Goal: Find specific page/section: Find specific page/section

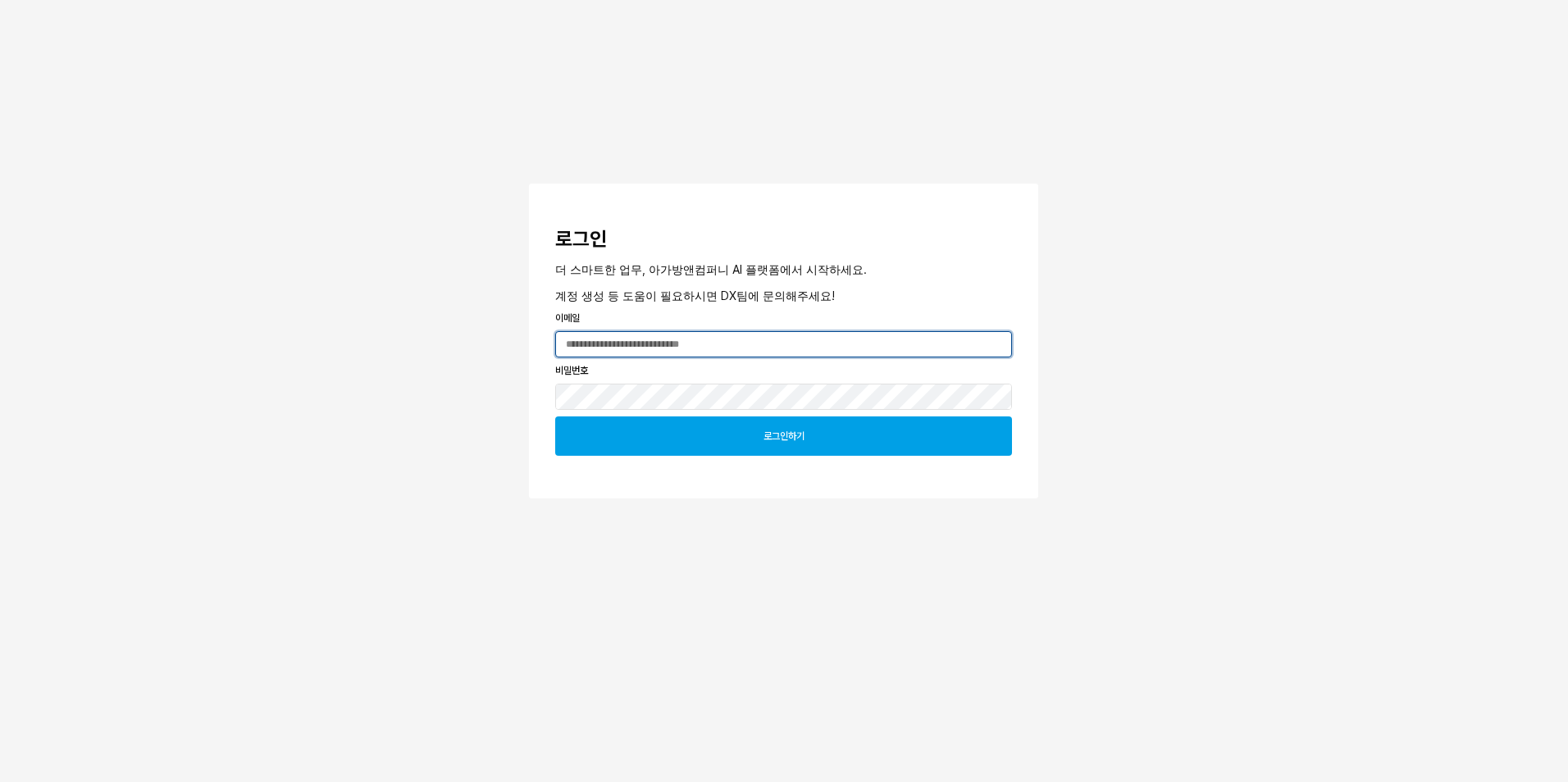
type input "**********"
click at [658, 438] on div "로그인하기" at bounding box center [784, 436] width 442 height 38
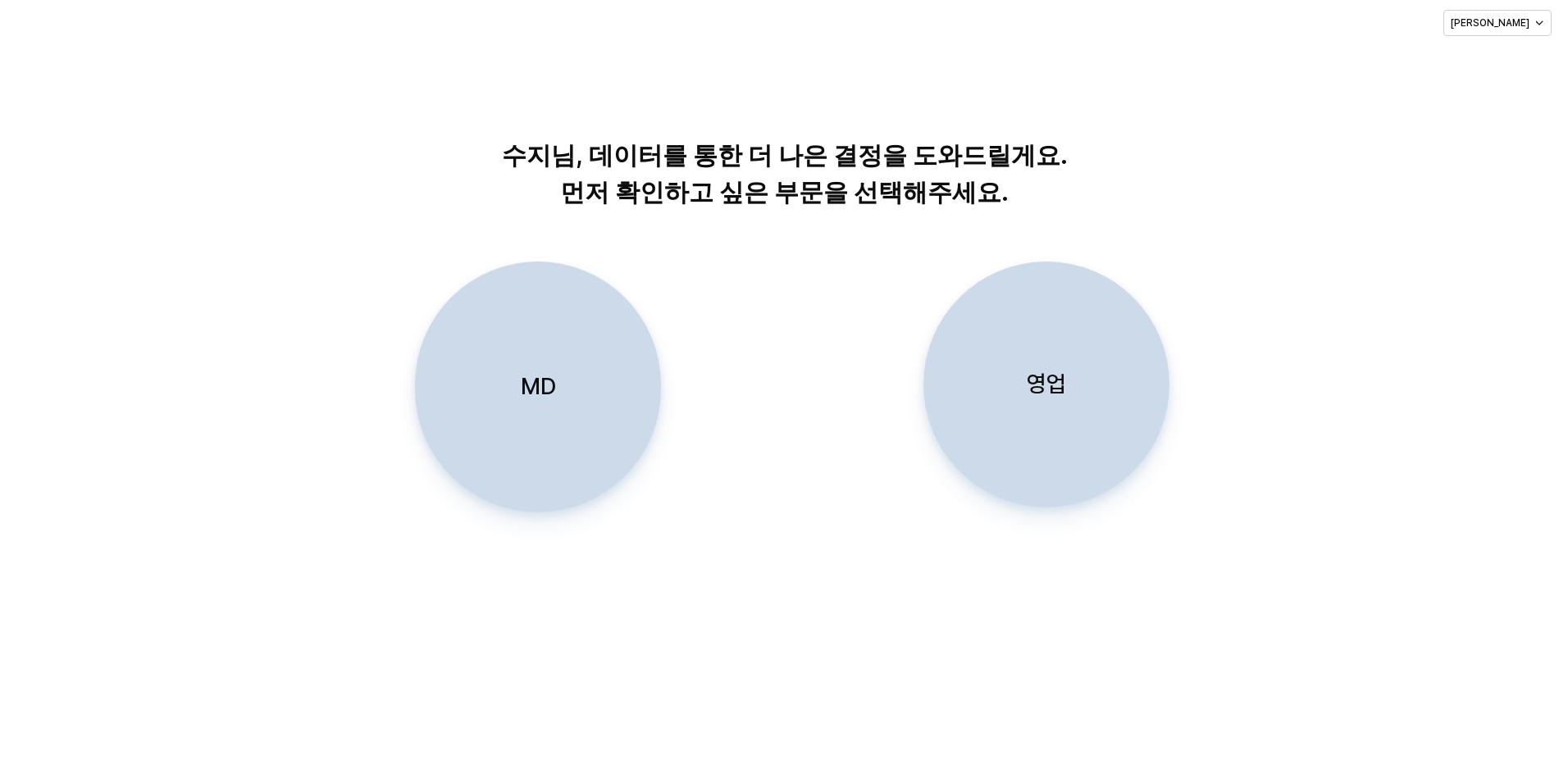
click at [533, 410] on div "MD" at bounding box center [538, 387] width 231 height 249
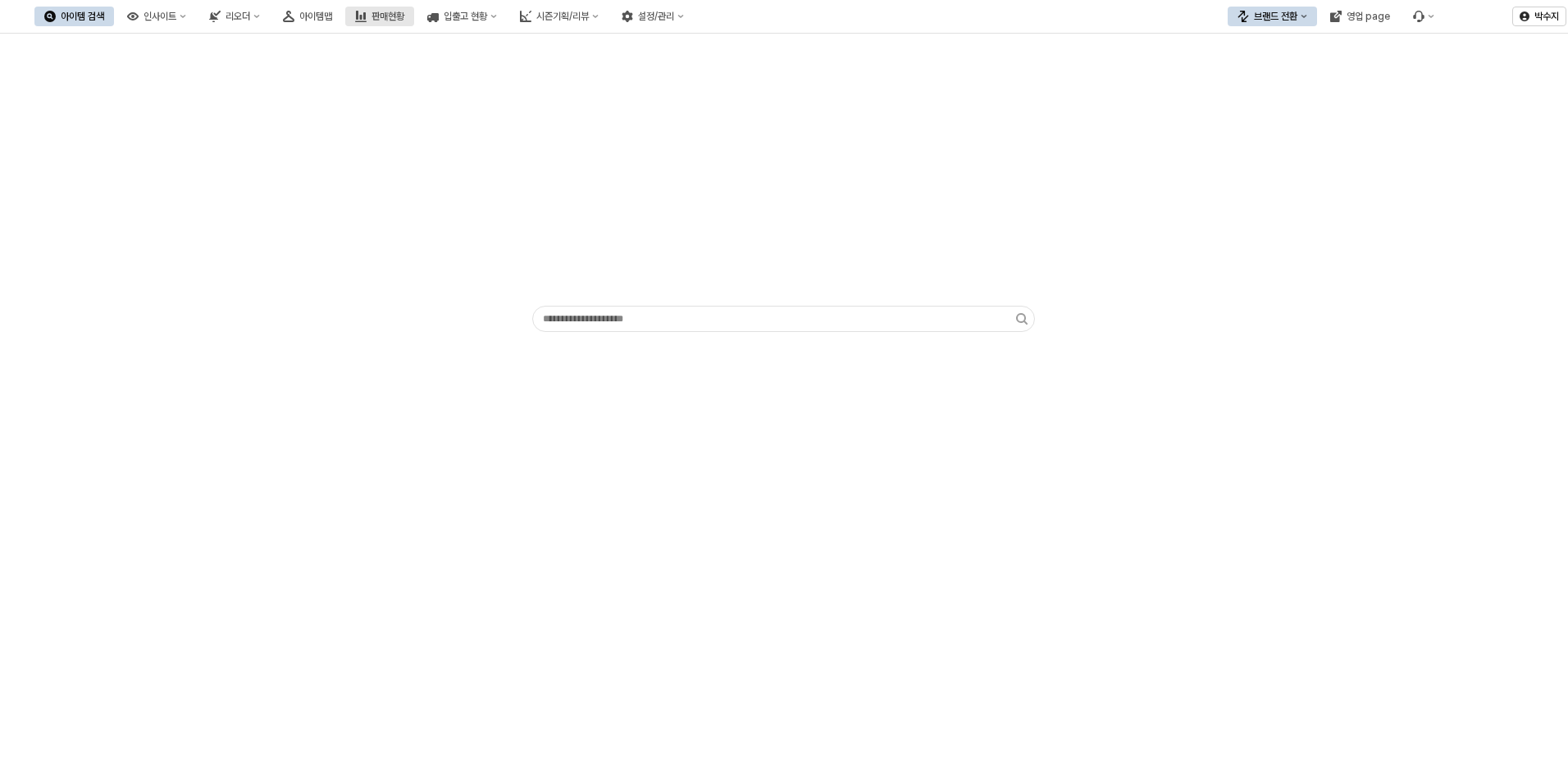
click at [414, 9] on button "판매현황" at bounding box center [379, 16] width 69 height 20
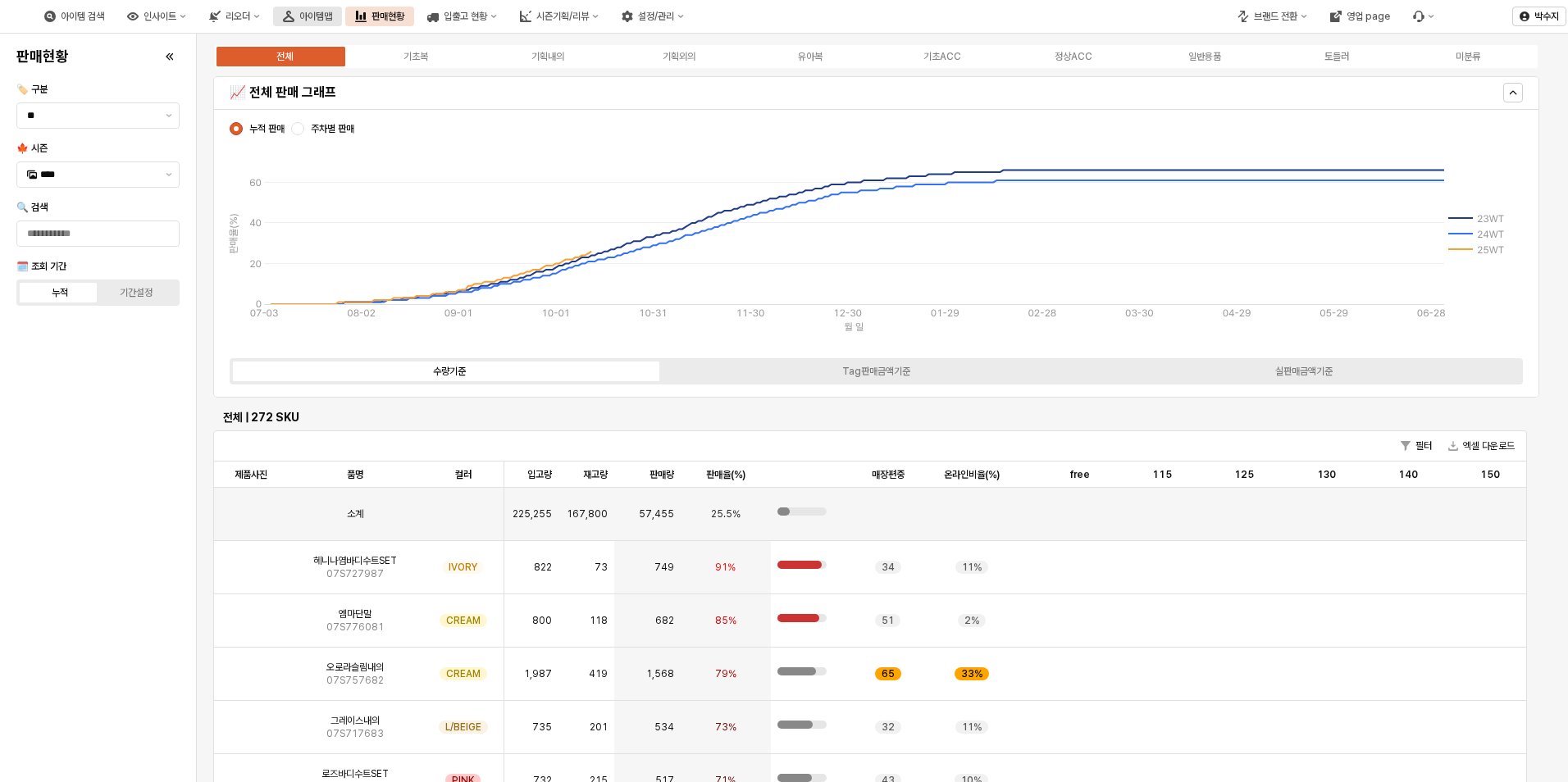
click at [332, 12] on div "아이템맵" at bounding box center [316, 16] width 32 height 12
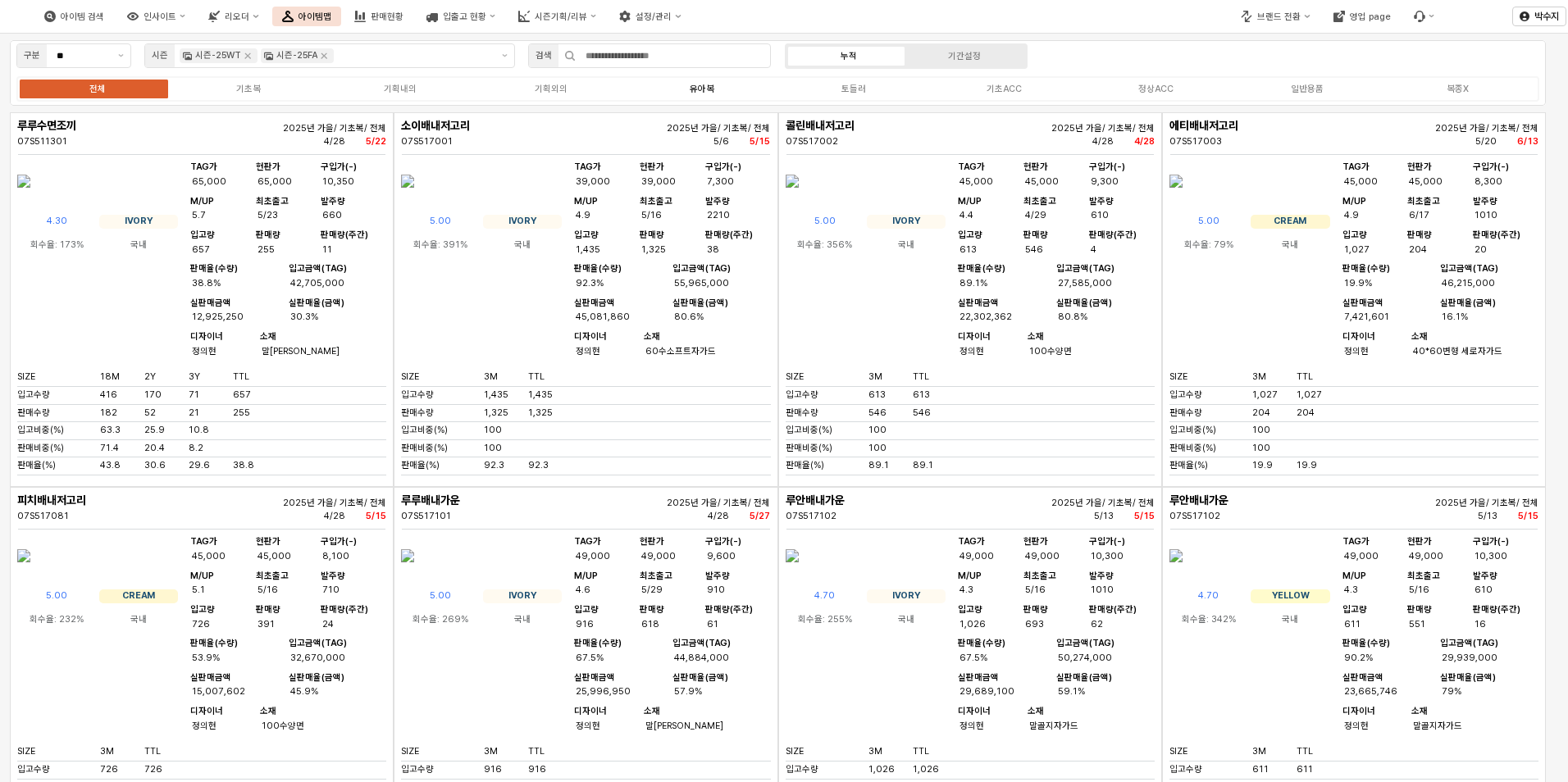
click at [701, 93] on div "유아복" at bounding box center [701, 89] width 24 height 11
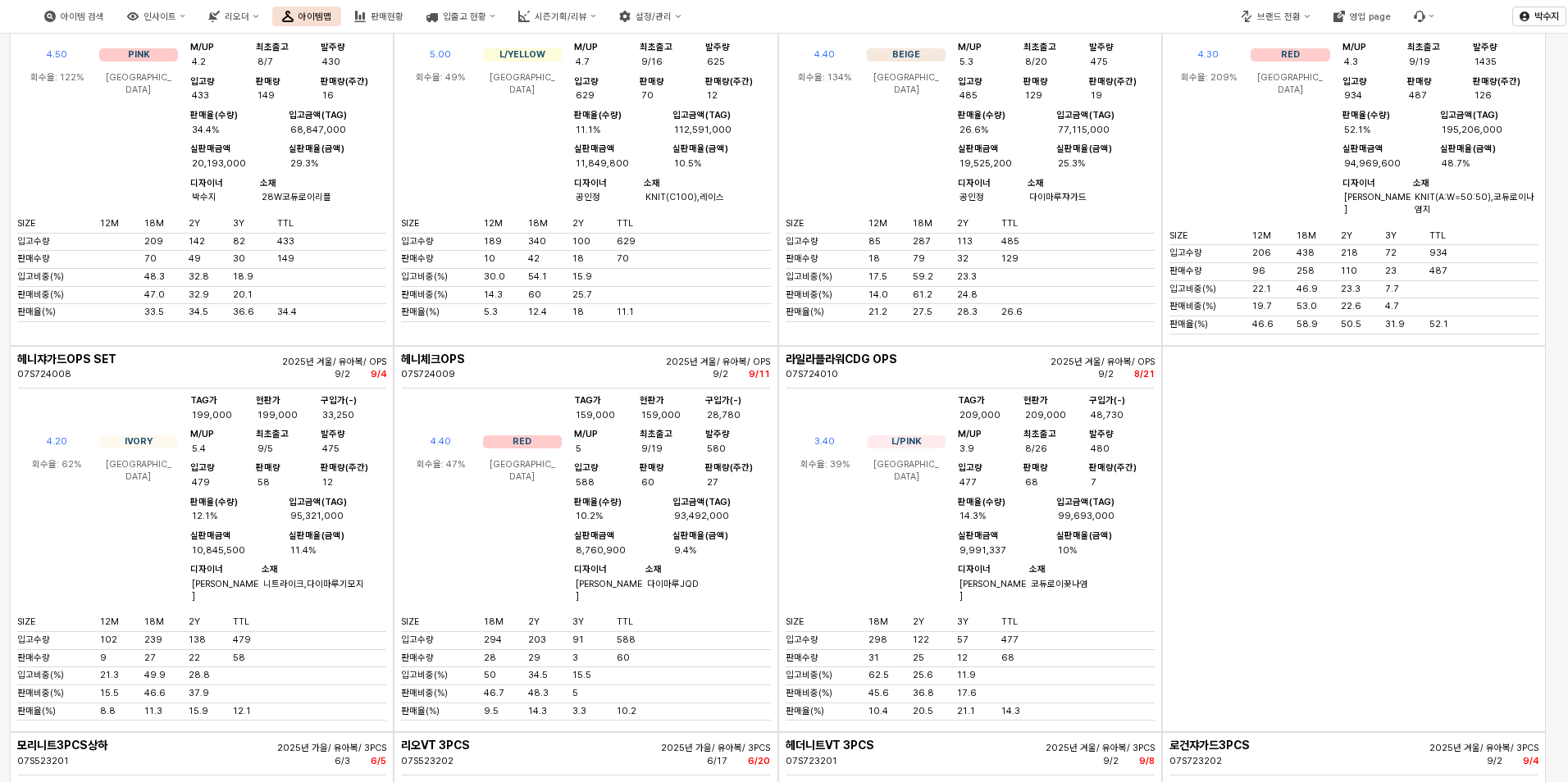
scroll to position [13529, 0]
